Goal: Contribute content

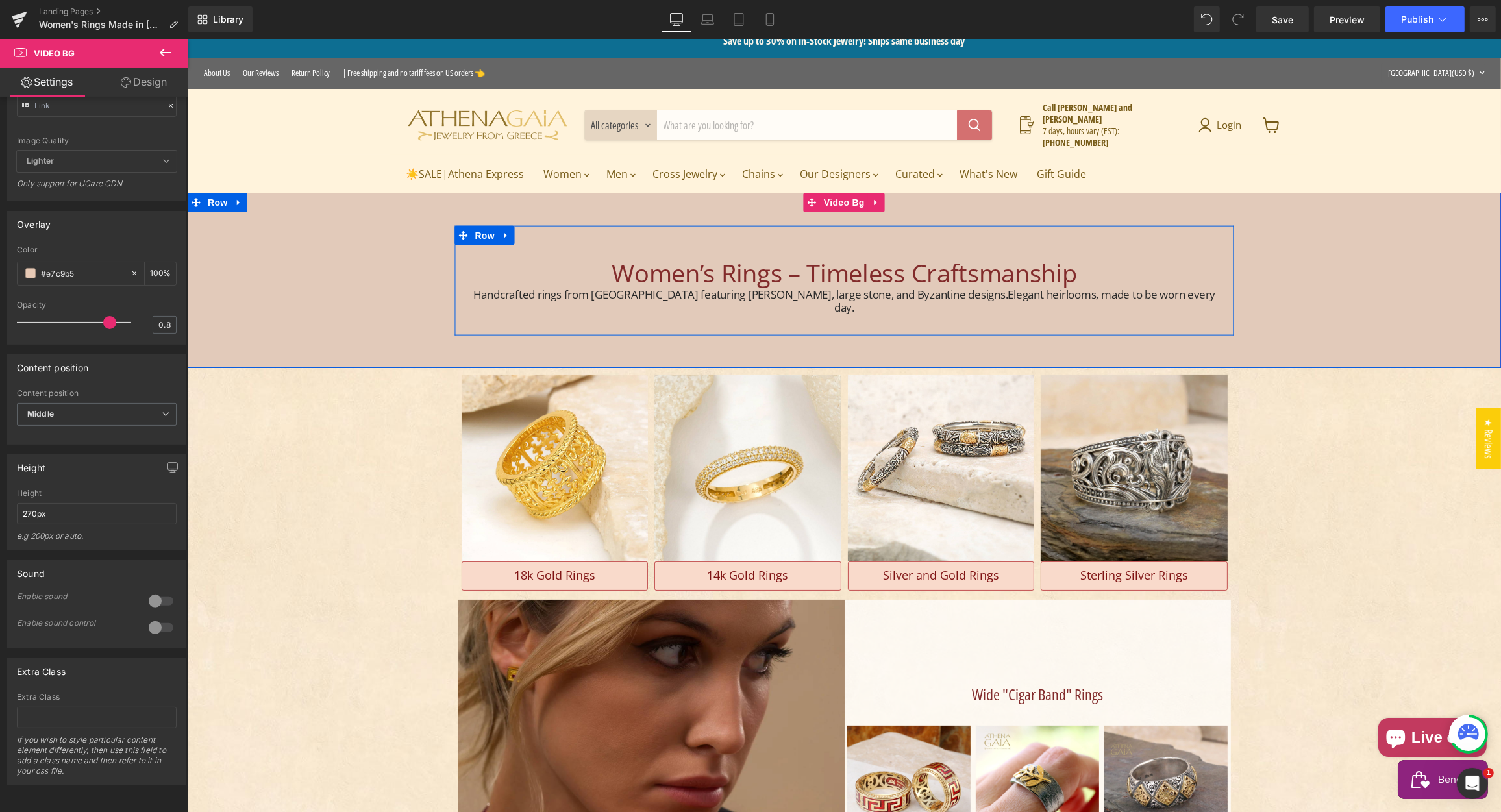
click at [639, 272] on h1 "Women’s Rings – Timeless Craftsmanship" at bounding box center [844, 273] width 759 height 30
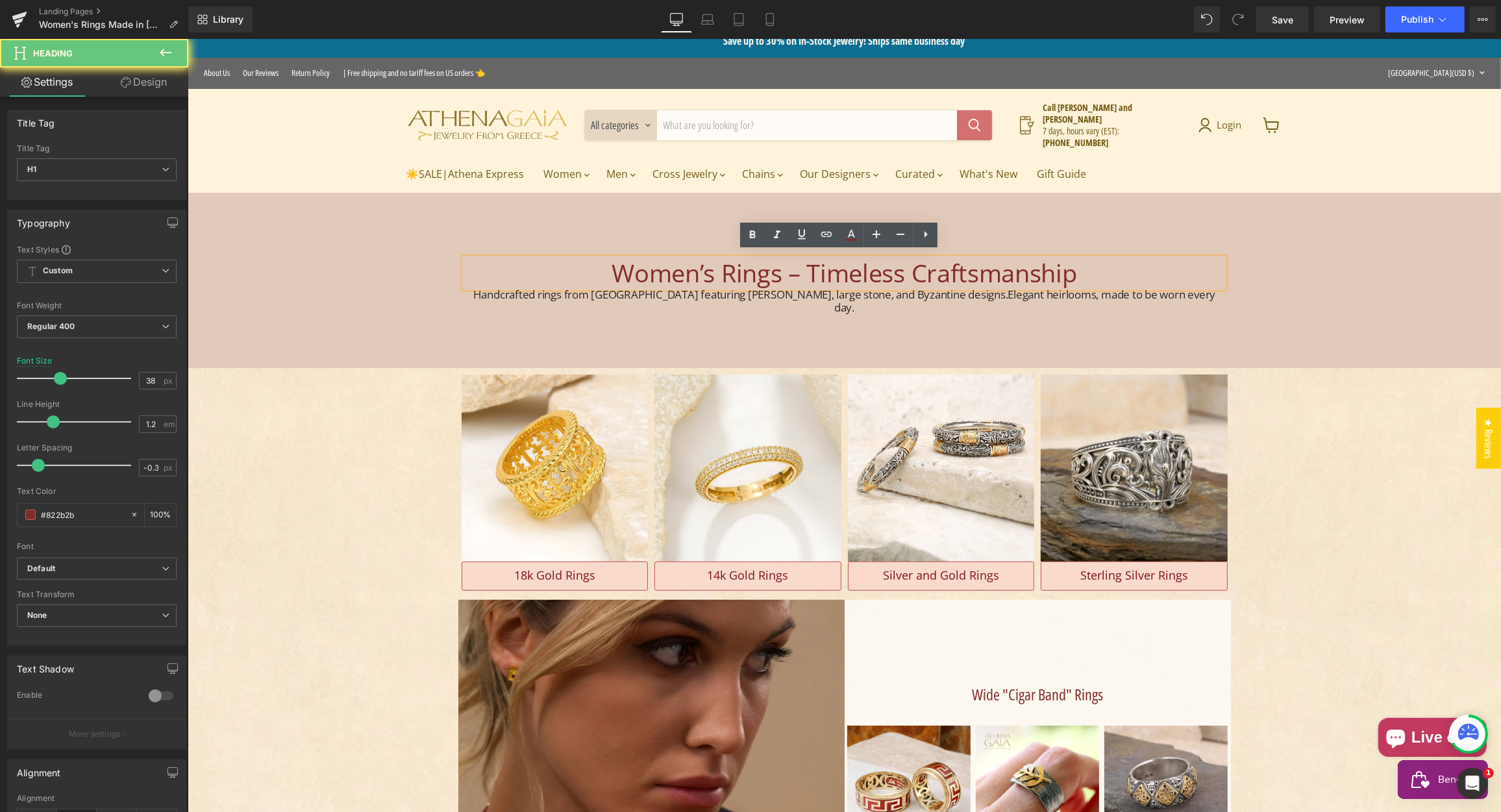
click at [639, 271] on h1 "Women’s Rings – Timeless Craftsmanship" at bounding box center [844, 273] width 759 height 30
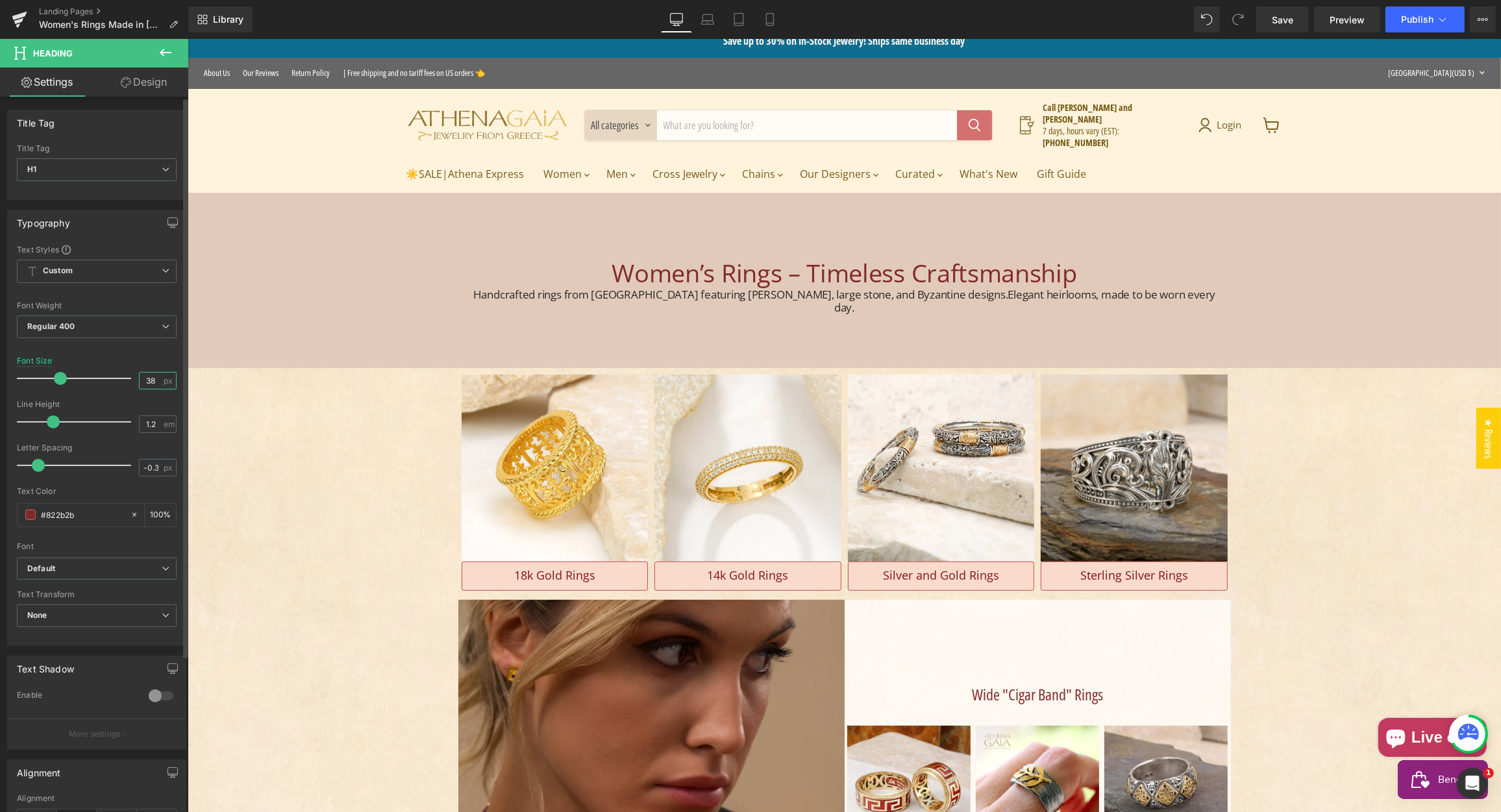
click at [145, 378] on input "38" at bounding box center [150, 380] width 22 height 16
type input "34"
click at [115, 358] on div "Font Size 34 px" at bounding box center [97, 378] width 160 height 43
click at [522, 287] on h2 "Handcrafted rings from [GEOGRAPHIC_DATA] featuring [PERSON_NAME], large stone, …" at bounding box center [844, 298] width 759 height 26
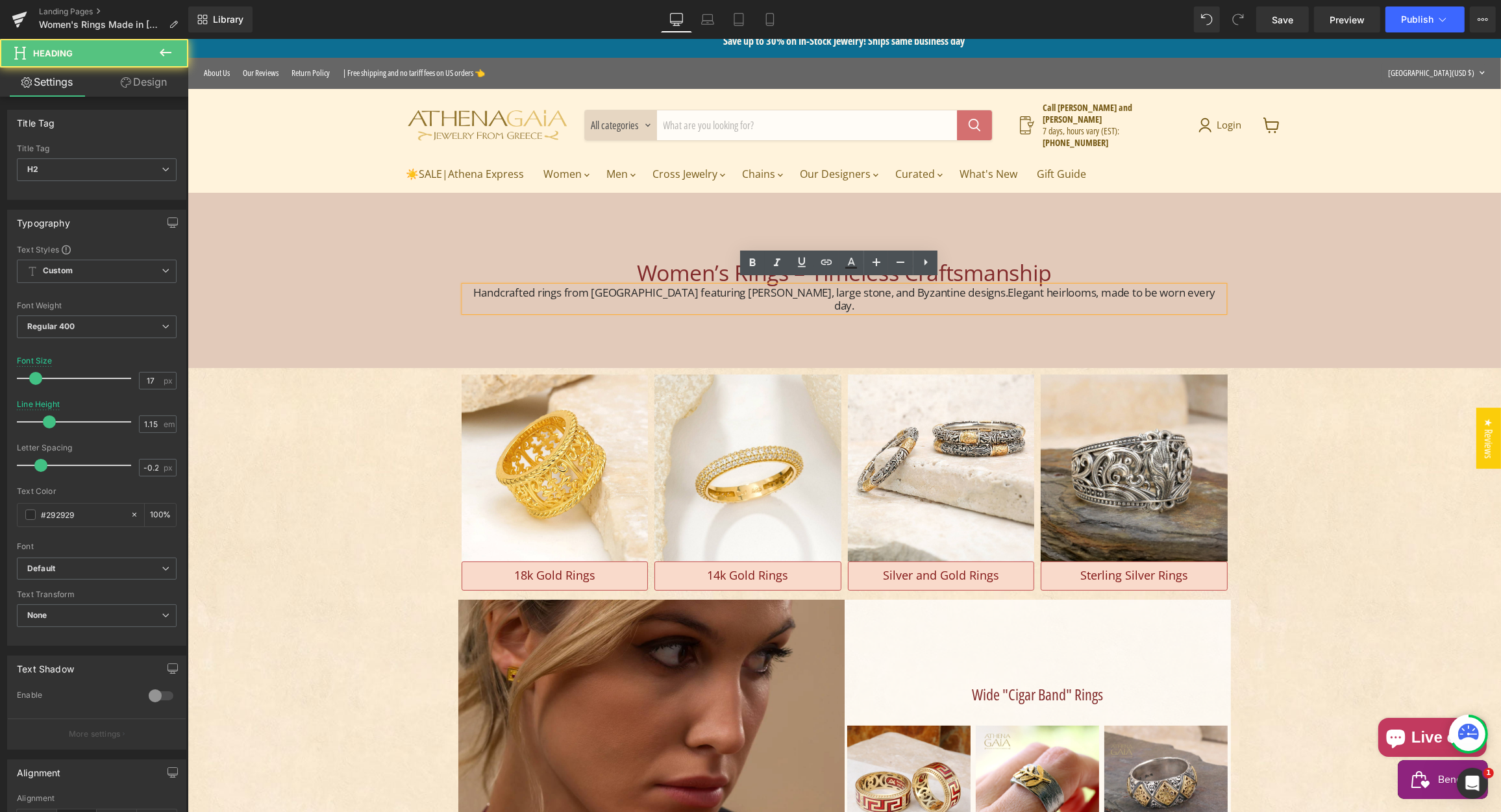
click at [523, 288] on h2 "Handcrafted rings from [GEOGRAPHIC_DATA] featuring [PERSON_NAME], large stone, …" at bounding box center [844, 298] width 759 height 26
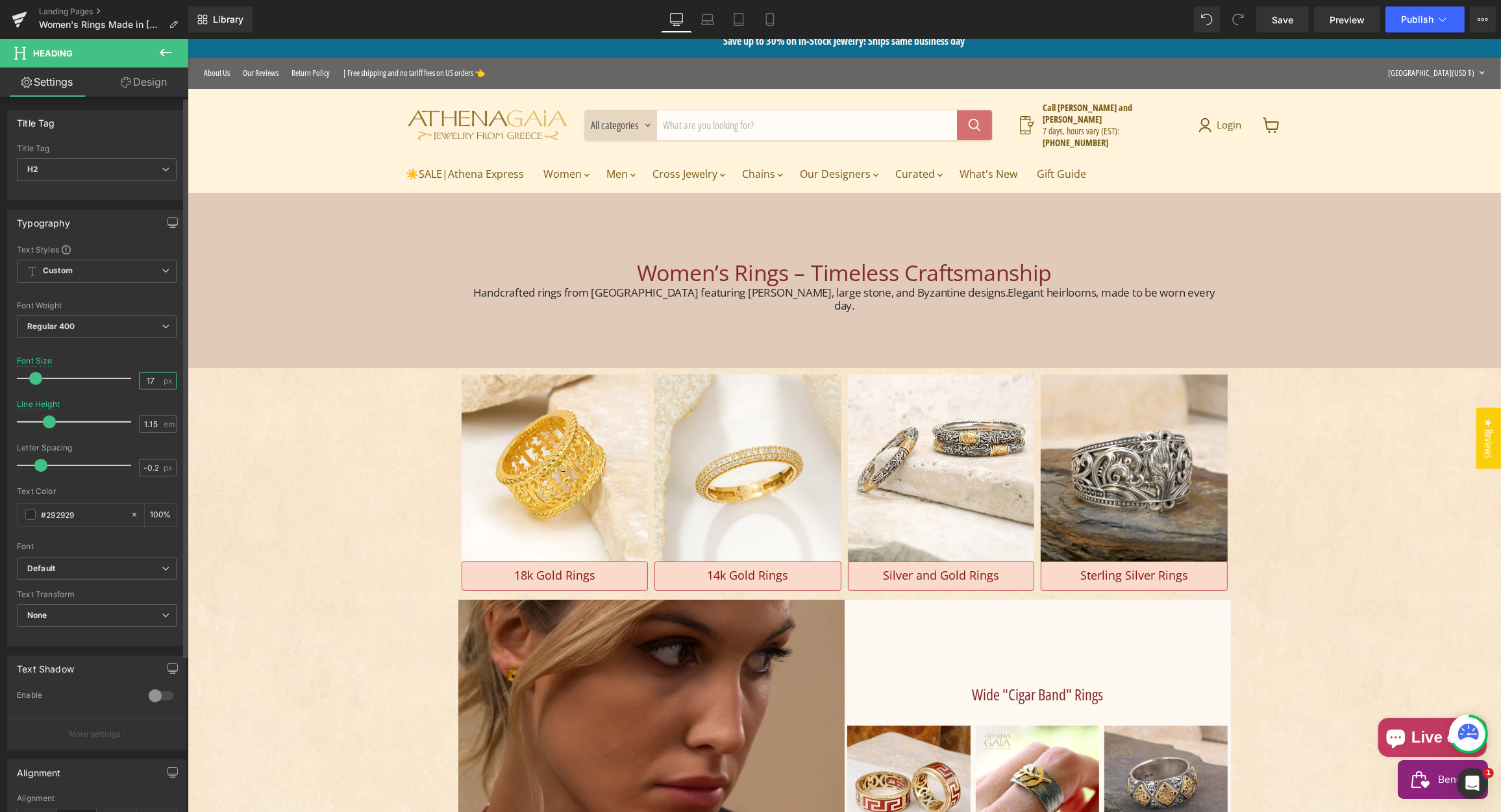
click at [150, 377] on input "17" at bounding box center [150, 380] width 22 height 16
click at [149, 421] on input "1.15" at bounding box center [150, 424] width 22 height 16
click at [147, 463] on input "-0.23" at bounding box center [150, 467] width 22 height 16
drag, startPoint x: 147, startPoint y: 463, endPoint x: 146, endPoint y: 470, distance: 7.1
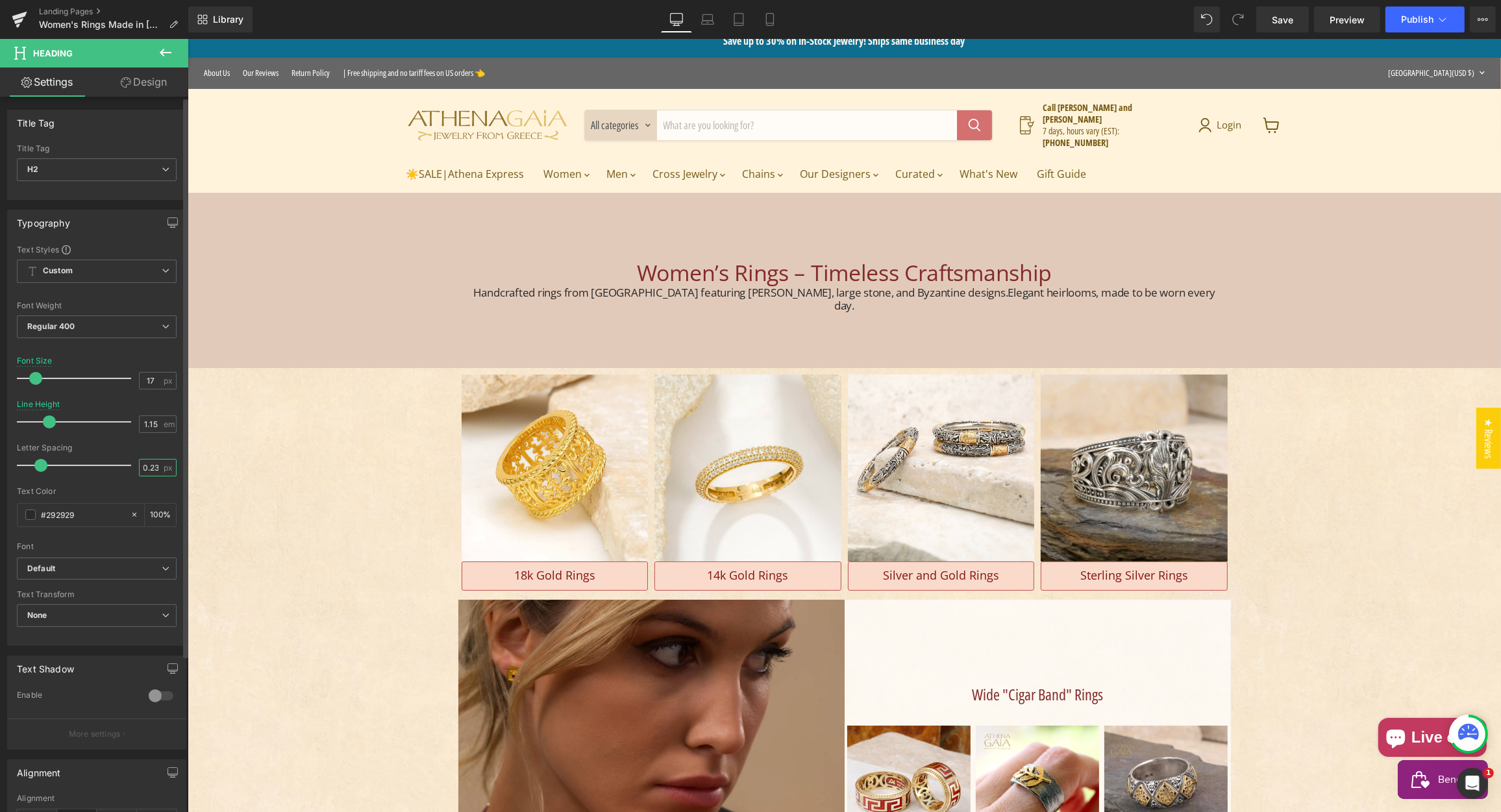
click at [147, 463] on input "-0.23" at bounding box center [150, 467] width 22 height 16
click at [146, 465] on input "-0.23" at bounding box center [150, 467] width 22 height 16
click at [147, 466] on input "-0.23" at bounding box center [150, 467] width 22 height 16
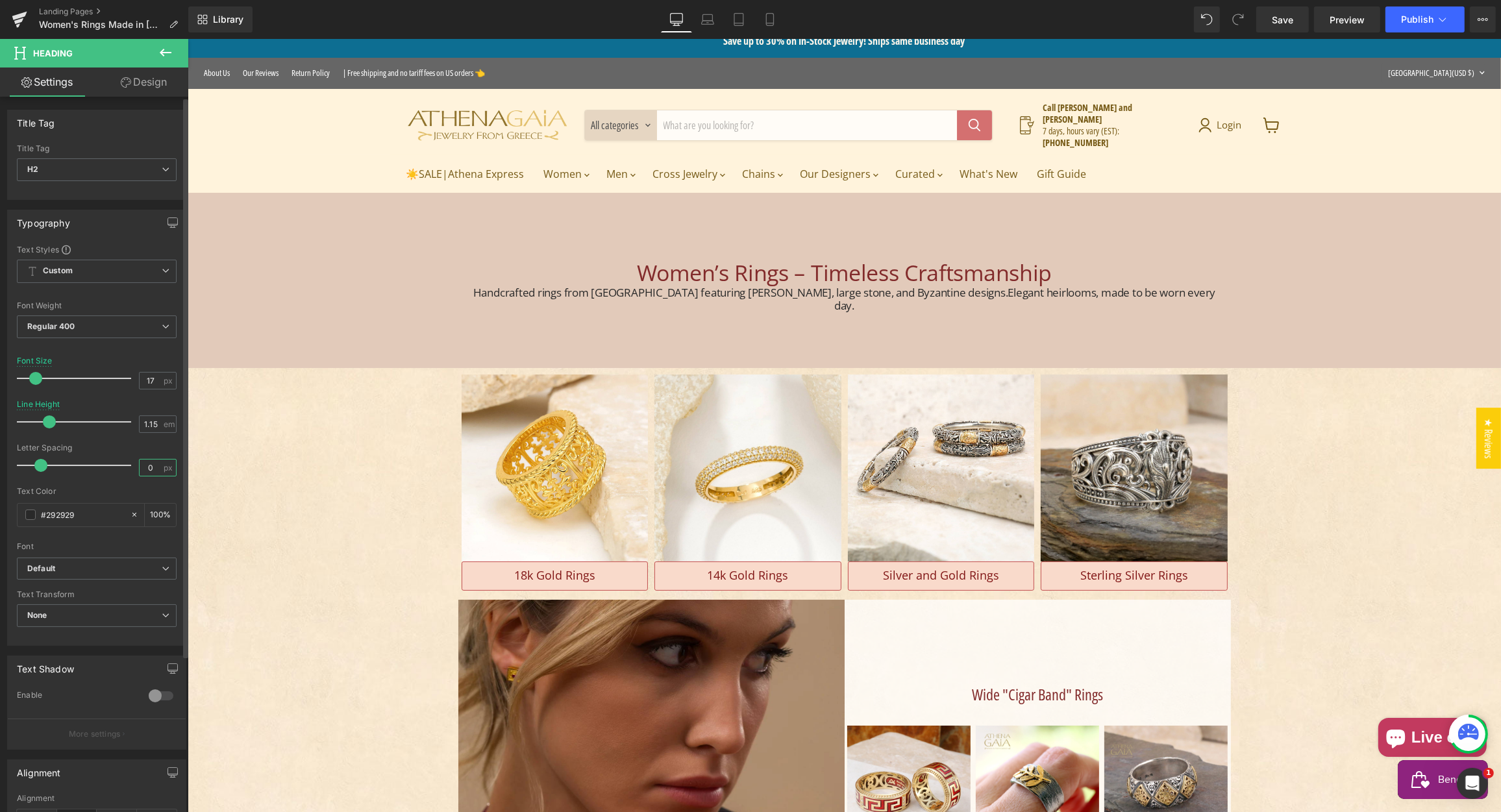
scroll to position [0, 0]
type input "0"
click at [146, 421] on input "1.15" at bounding box center [150, 424] width 22 height 16
click at [146, 422] on input "1.15" at bounding box center [150, 424] width 22 height 16
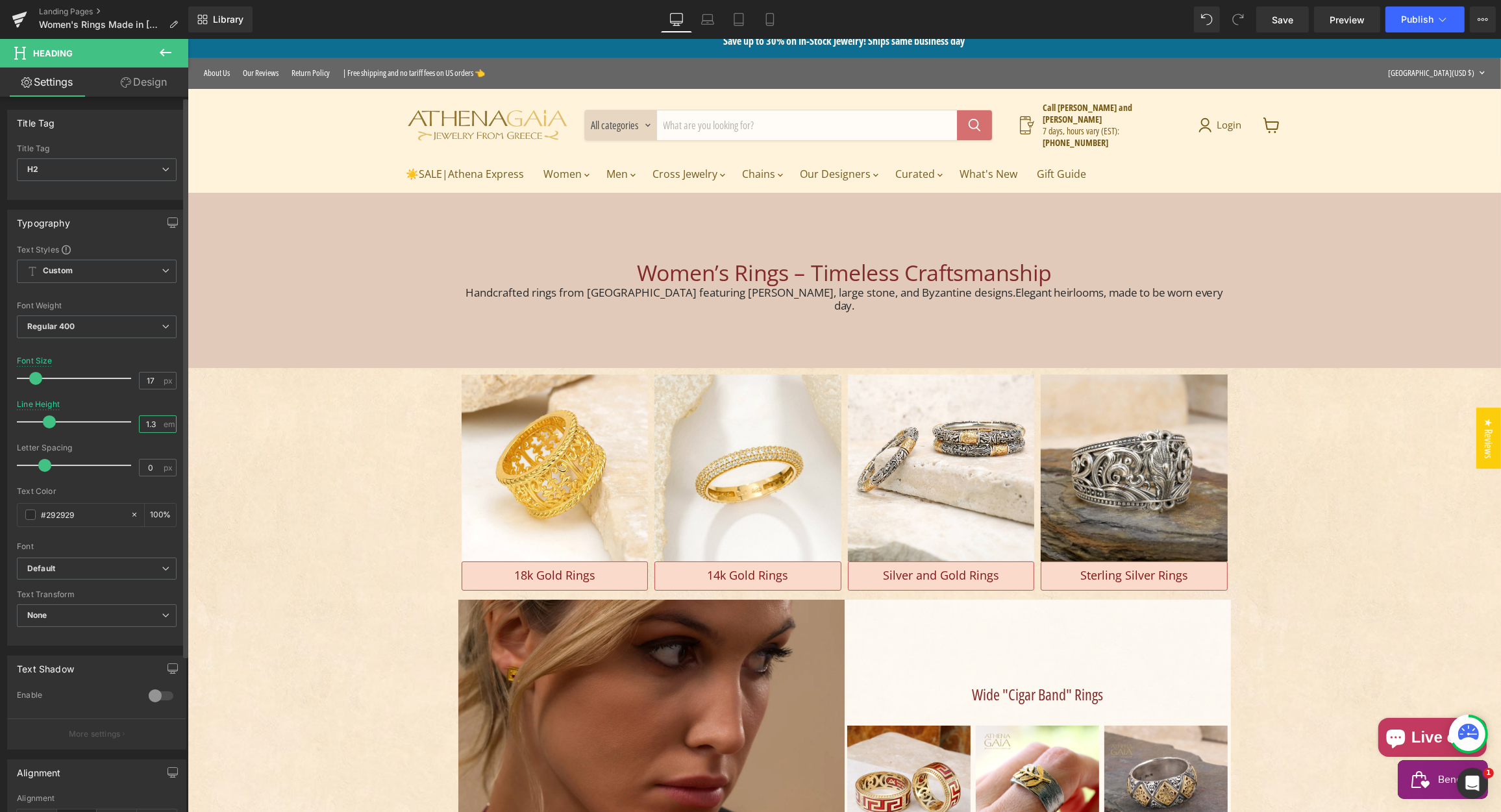
type input "1.3"
click at [122, 436] on div at bounding box center [97, 439] width 160 height 9
click at [1414, 16] on span "Publish" at bounding box center [1417, 19] width 33 height 10
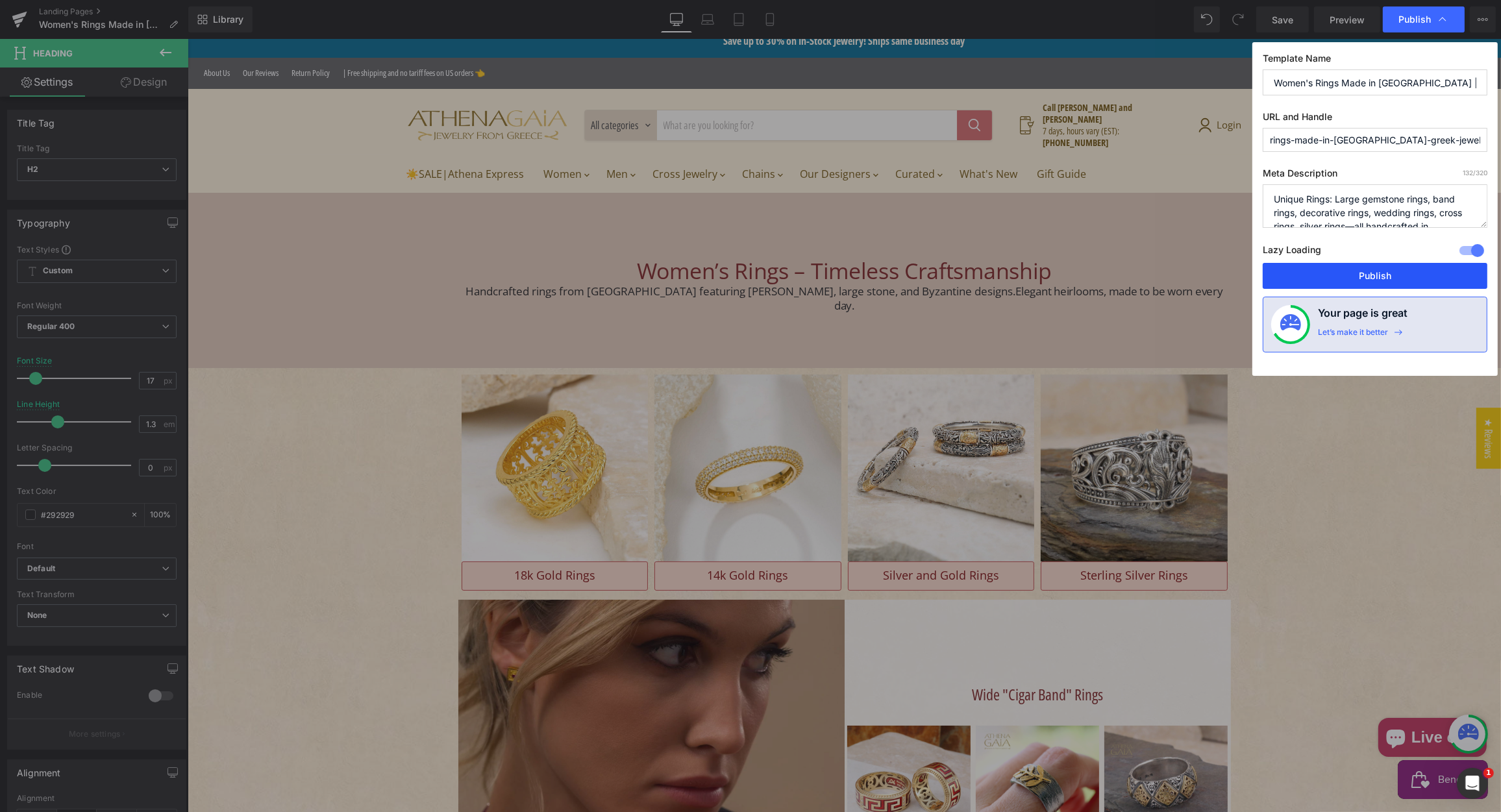
click at [1368, 278] on button "Publish" at bounding box center [1375, 276] width 225 height 26
